Goal: Task Accomplishment & Management: Manage account settings

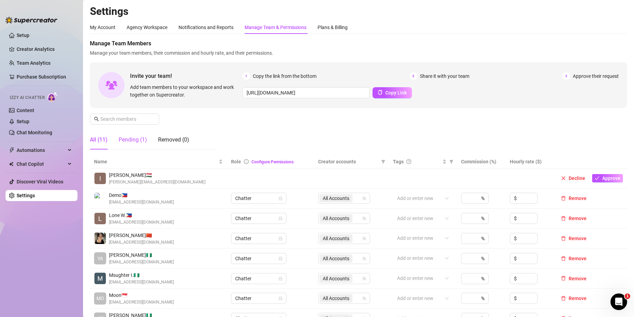
click at [135, 143] on div "Pending (1)" at bounding box center [133, 140] width 28 height 8
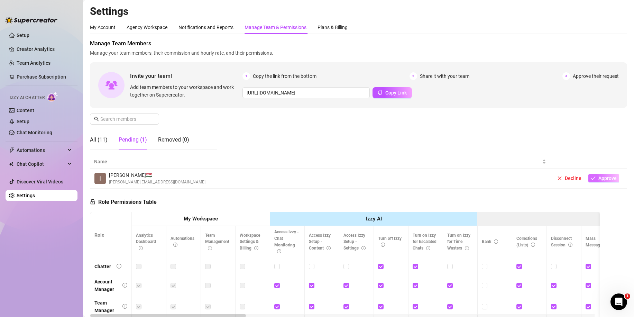
click at [592, 181] on button "Approve" at bounding box center [604, 178] width 31 height 8
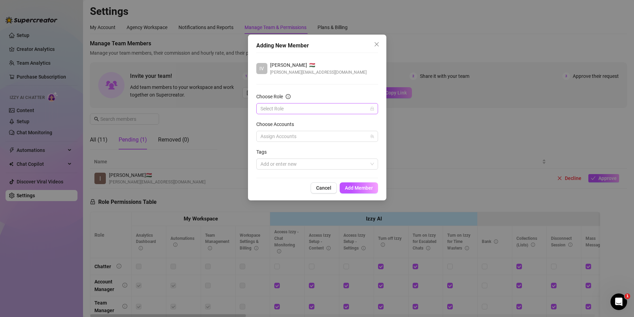
click at [303, 108] on input "Choose Role" at bounding box center [314, 108] width 107 height 10
click at [295, 123] on div "Chatter" at bounding box center [317, 123] width 111 height 8
click at [308, 96] on div "Choose Role" at bounding box center [317, 98] width 122 height 10
click at [304, 136] on div at bounding box center [314, 137] width 112 height 10
click at [295, 147] on div "Select all" at bounding box center [286, 151] width 30 height 8
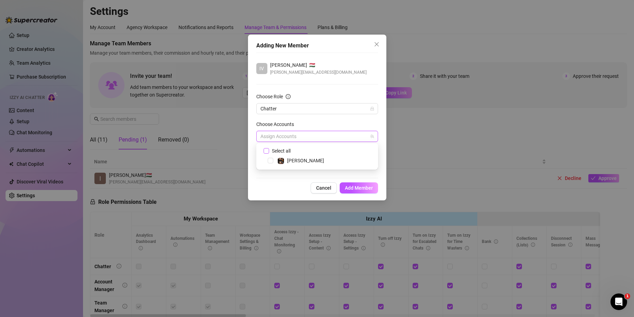
click at [286, 148] on span "Select all" at bounding box center [281, 151] width 24 height 8
click at [269, 148] on input "Select all" at bounding box center [266, 150] width 5 height 5
checkbox input "true"
click at [324, 123] on div "Choose Accounts" at bounding box center [317, 125] width 122 height 10
click at [361, 189] on span "Add Member" at bounding box center [359, 188] width 28 height 6
